Goal: Information Seeking & Learning: Learn about a topic

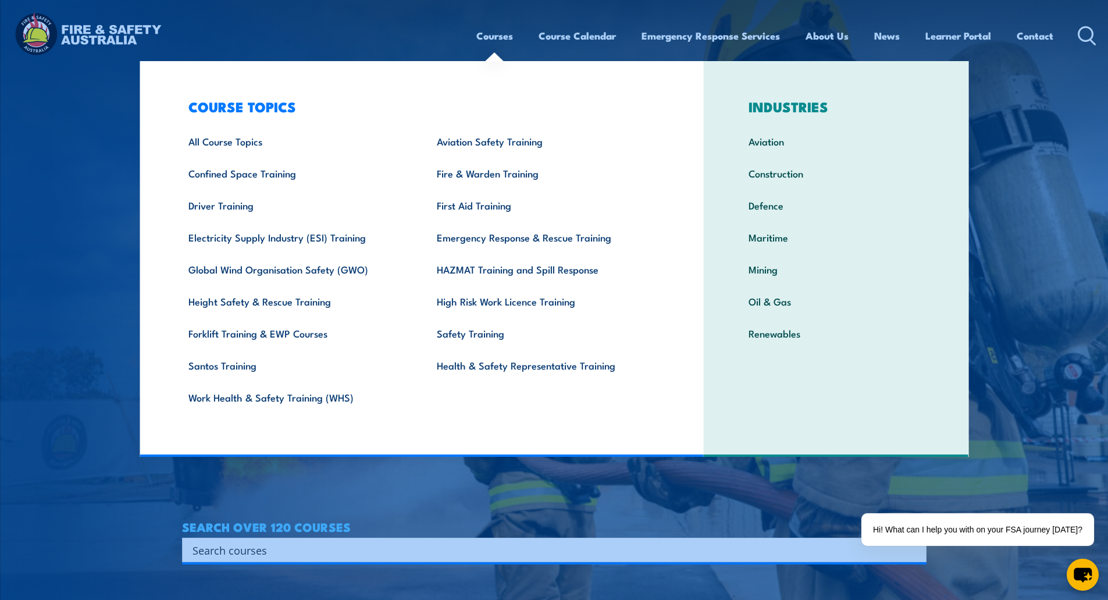
click at [493, 41] on link "Courses" at bounding box center [495, 35] width 37 height 31
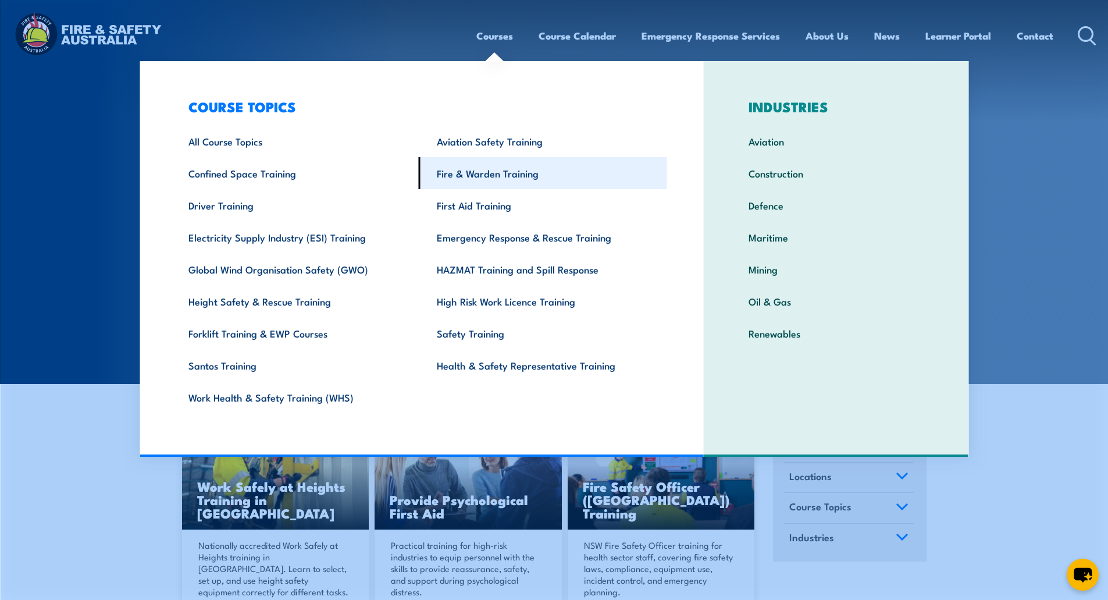
click at [485, 172] on link "Fire & Warden Training" at bounding box center [543, 173] width 248 height 32
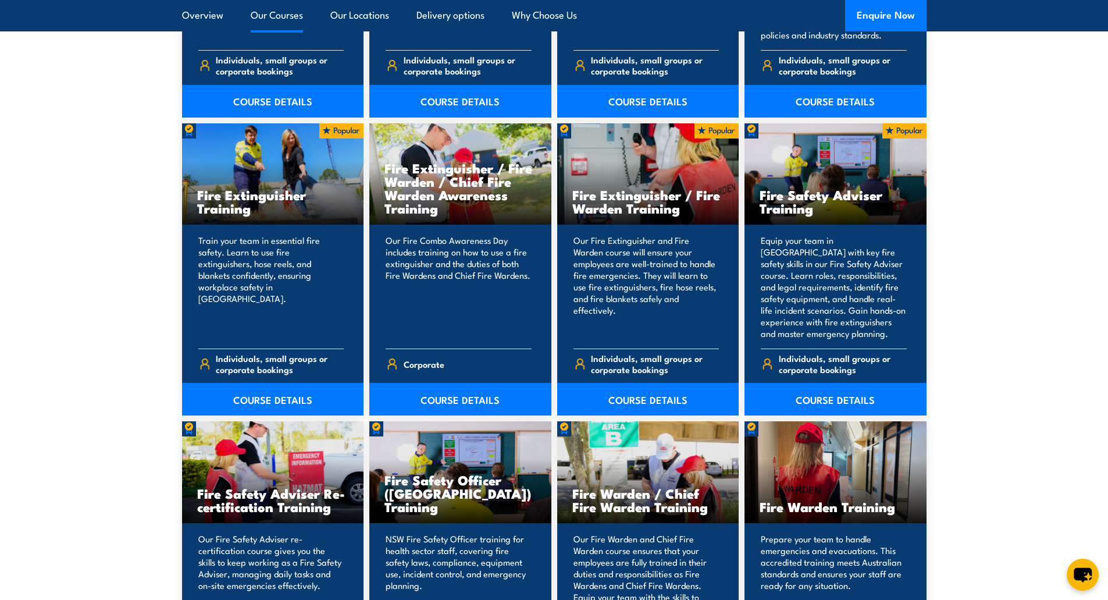
scroll to position [1164, 0]
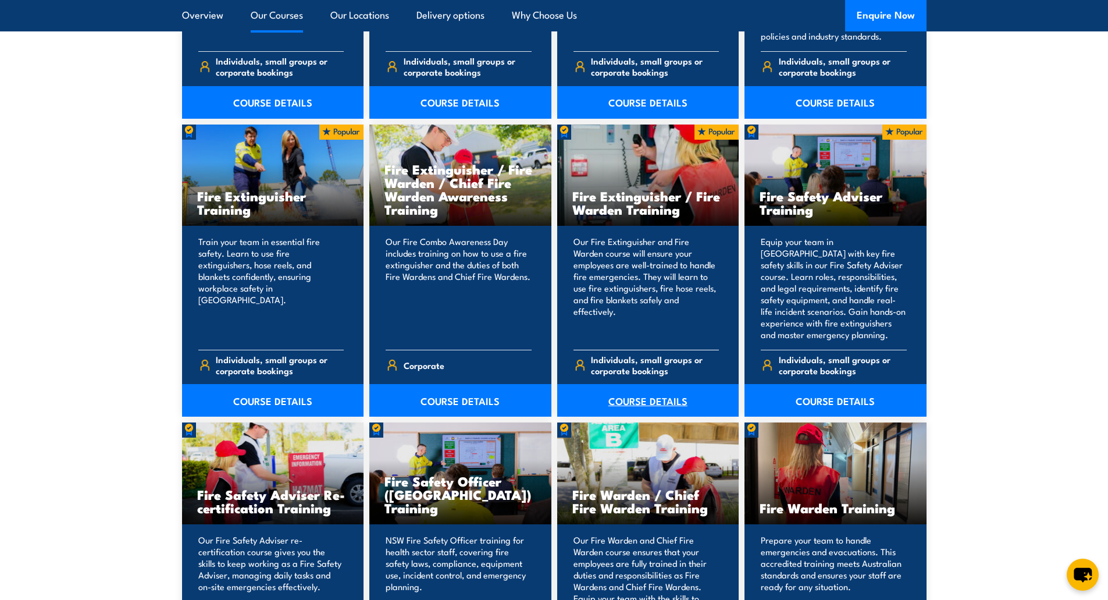
click at [675, 399] on link "COURSE DETAILS" at bounding box center [648, 400] width 182 height 33
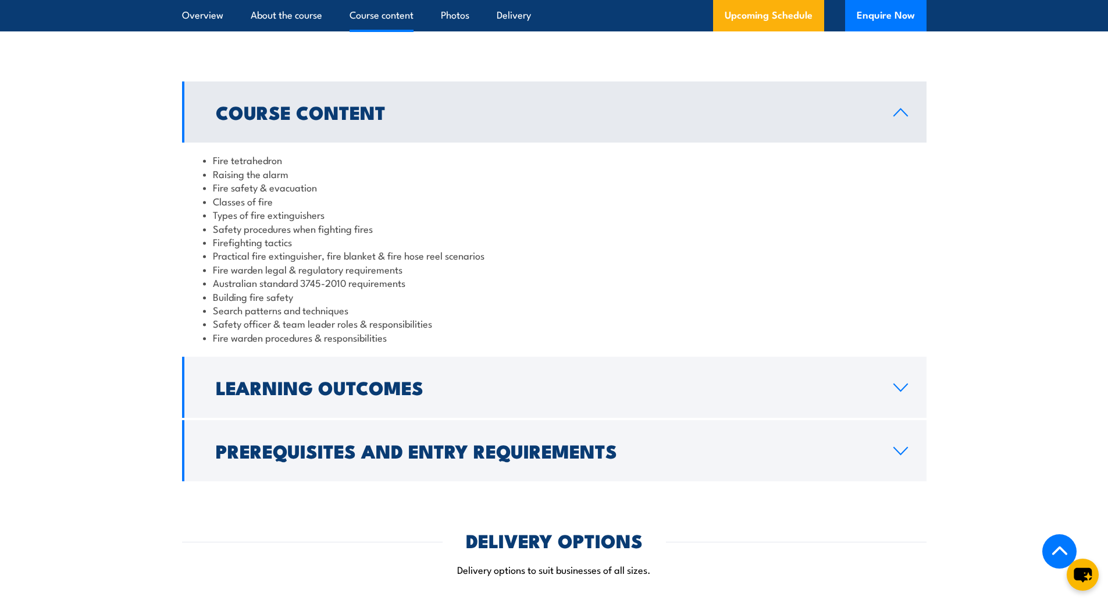
scroll to position [931, 0]
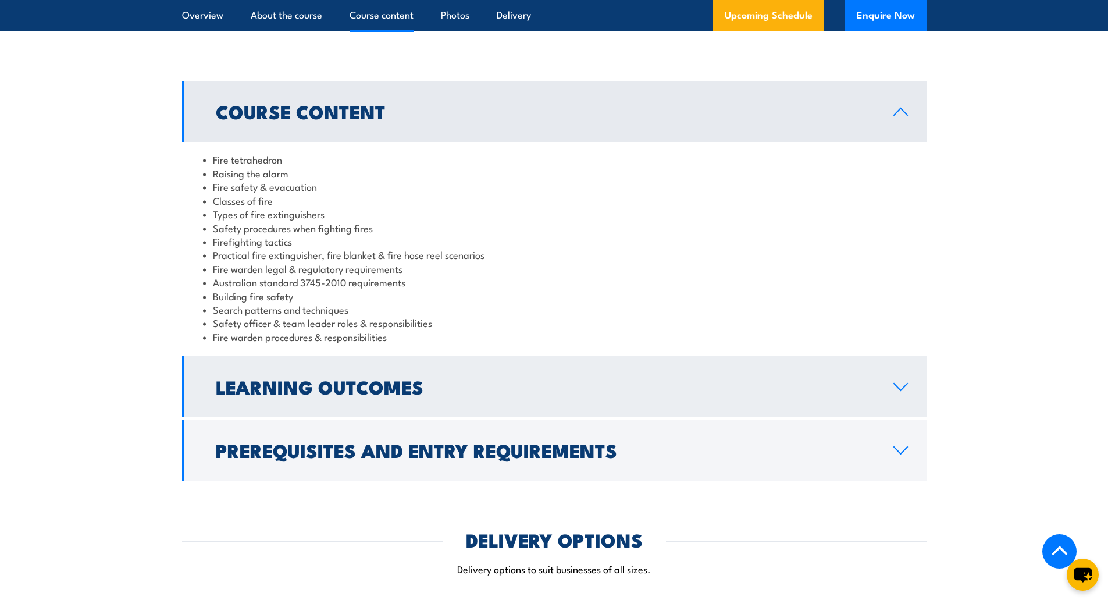
click at [319, 392] on h2 "Learning Outcomes" at bounding box center [545, 386] width 659 height 16
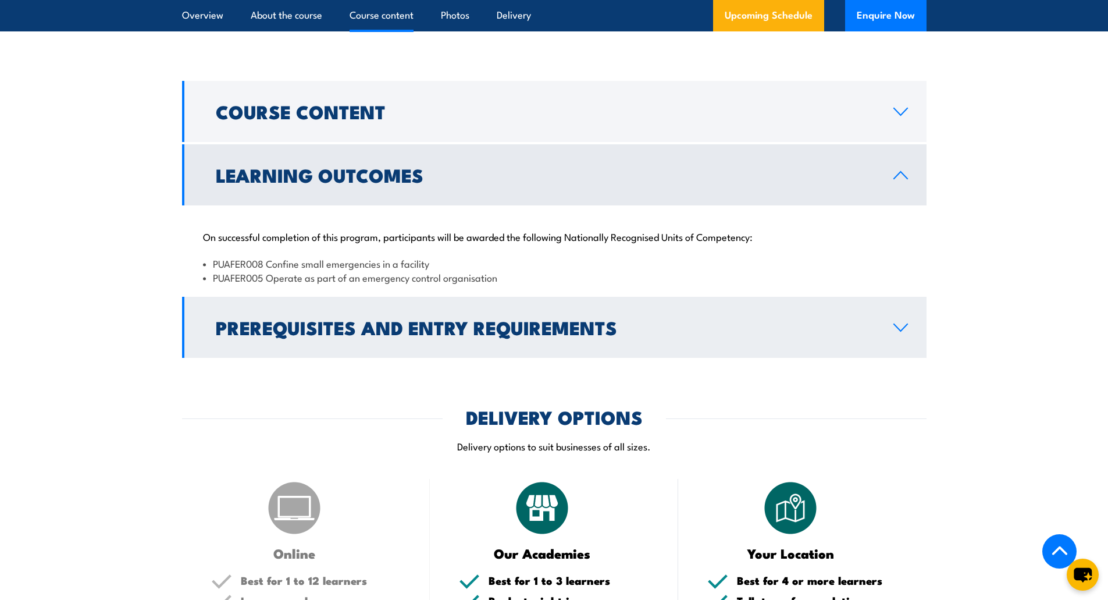
click at [347, 329] on h2 "Prerequisites and Entry Requirements" at bounding box center [545, 327] width 659 height 16
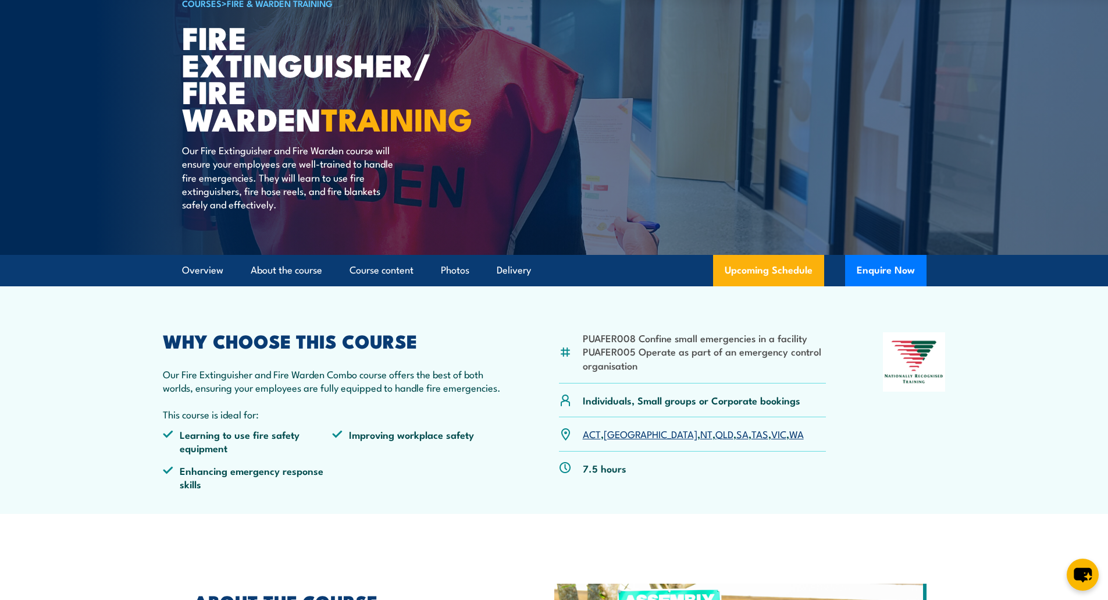
scroll to position [0, 0]
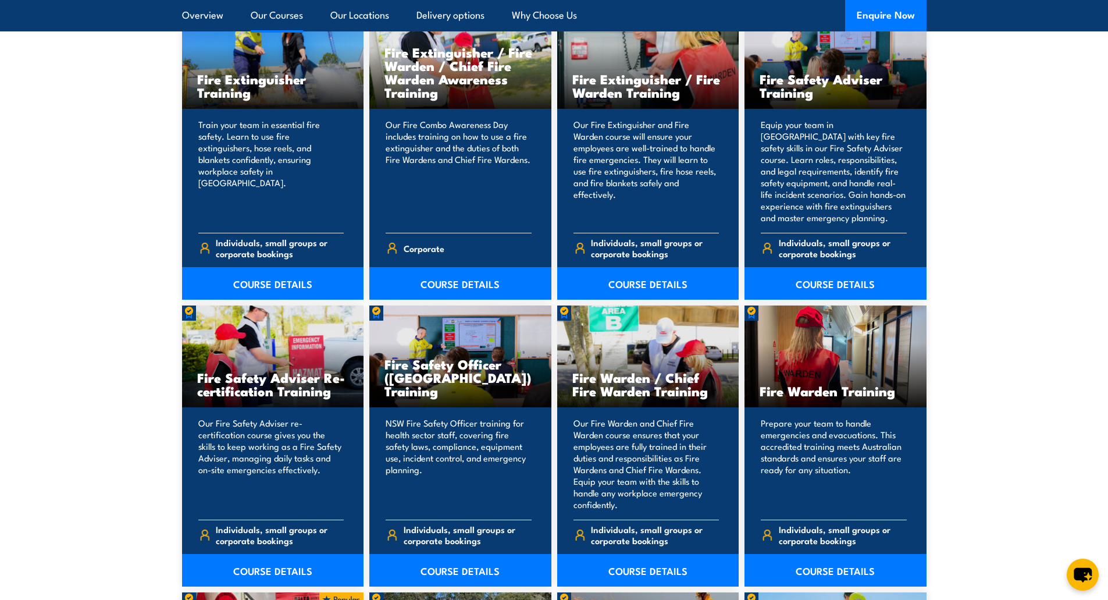
scroll to position [1280, 0]
click at [461, 291] on link "COURSE DETAILS" at bounding box center [460, 284] width 182 height 33
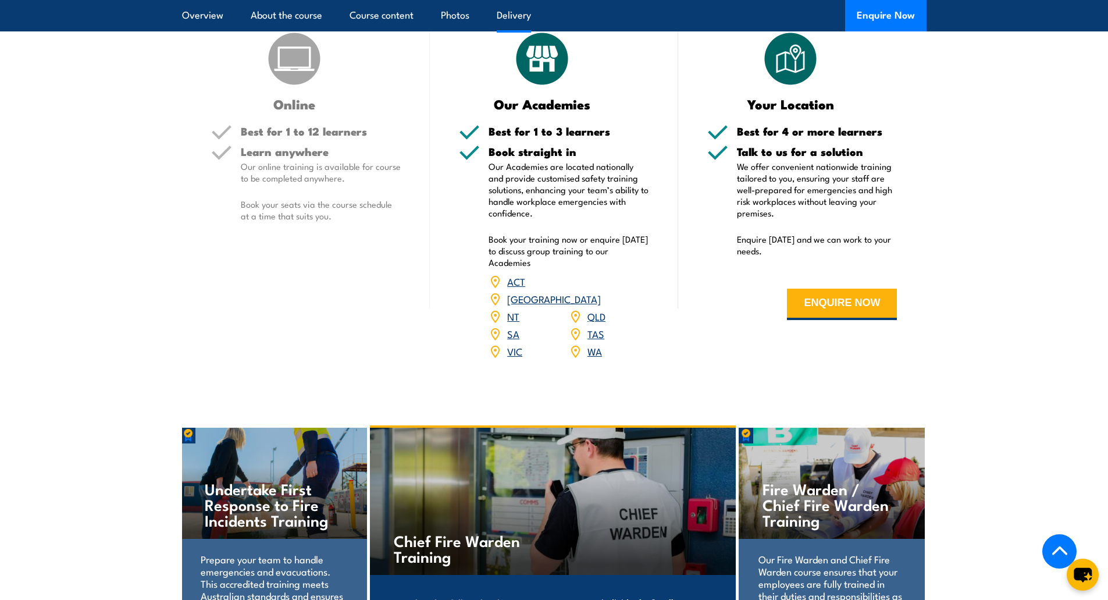
scroll to position [1745, 0]
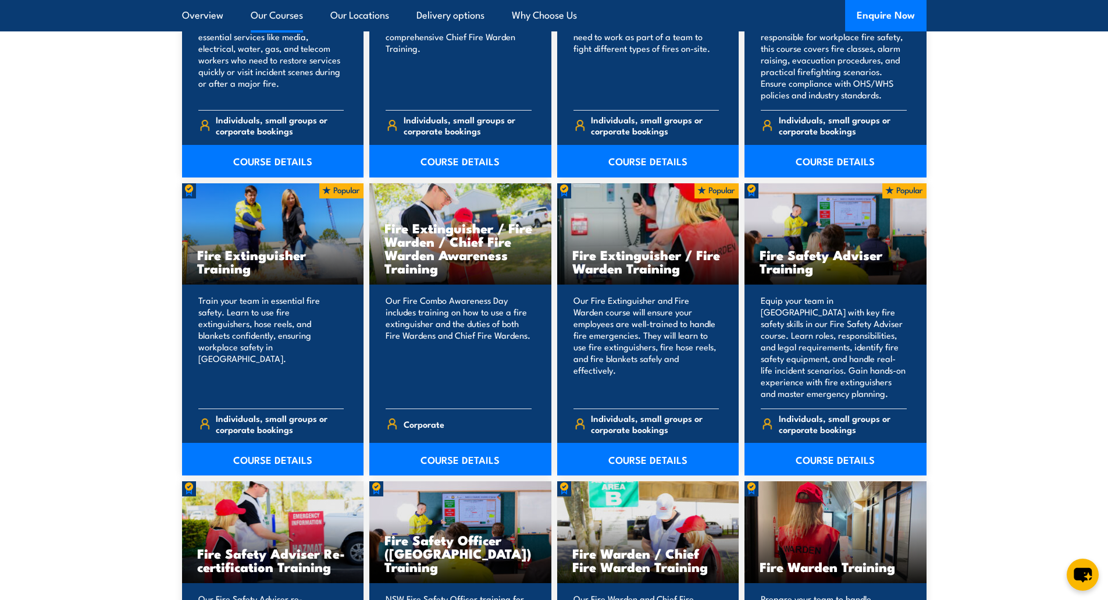
scroll to position [1105, 0]
click at [283, 456] on link "COURSE DETAILS" at bounding box center [273, 458] width 182 height 33
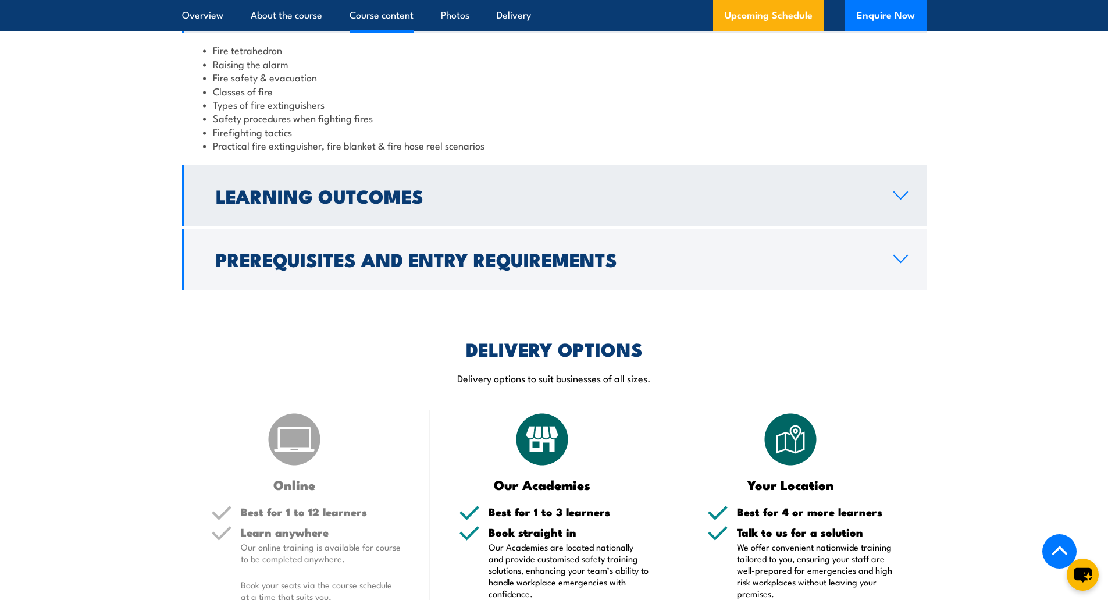
scroll to position [1164, 0]
click at [251, 199] on h2 "Learning Outcomes" at bounding box center [545, 196] width 659 height 16
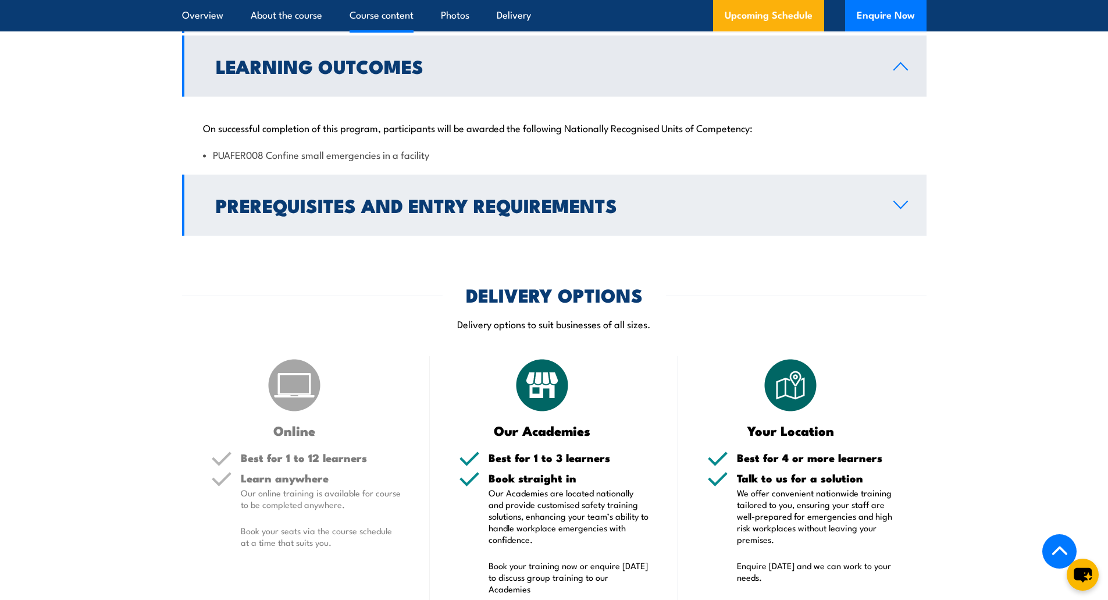
click at [293, 197] on h2 "Prerequisites and Entry Requirements" at bounding box center [545, 205] width 659 height 16
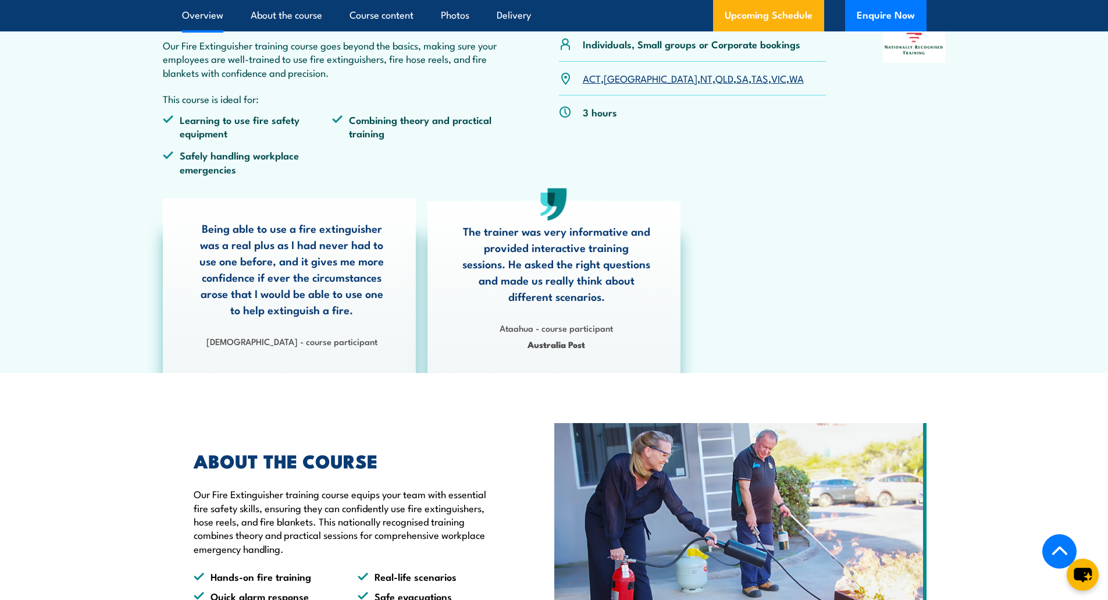
scroll to position [0, 0]
